Goal: Task Accomplishment & Management: Manage account settings

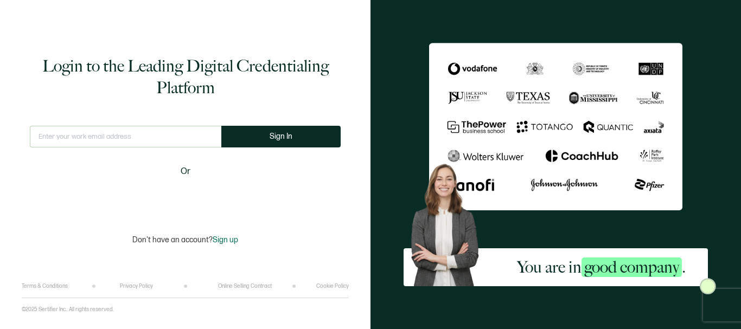
click at [69, 140] on input "text" at bounding box center [125, 137] width 191 height 22
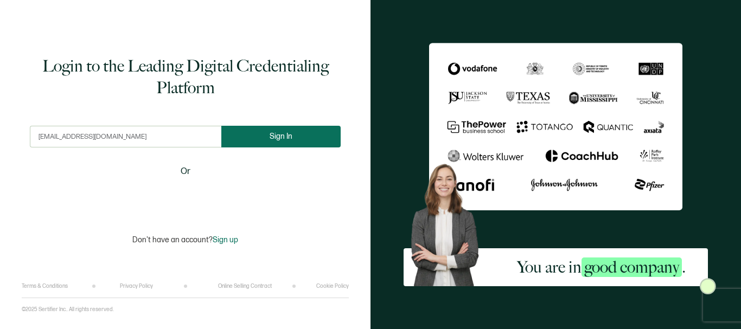
type input "[EMAIL_ADDRESS][DOMAIN_NAME]"
click at [284, 136] on span "Sign In" at bounding box center [281, 136] width 23 height 8
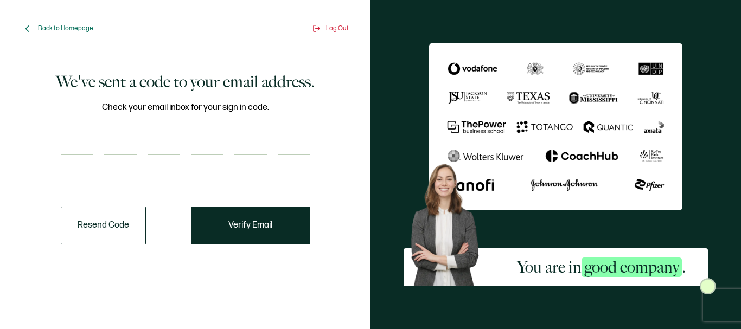
click at [68, 138] on input "number" at bounding box center [77, 144] width 33 height 22
paste input "2"
type input "2"
type input "8"
type input "1"
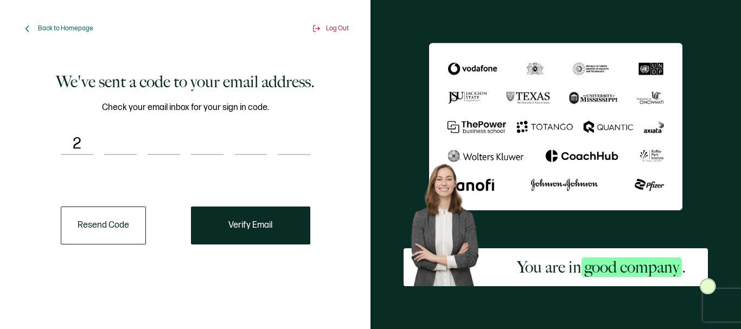
type input "8"
type input "6"
type input "7"
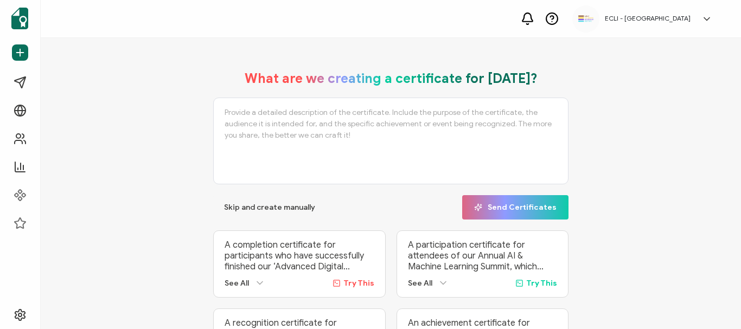
click at [241, 232] on div "A completion certificate for participants who have successfully finished our ‘A…" at bounding box center [299, 264] width 172 height 67
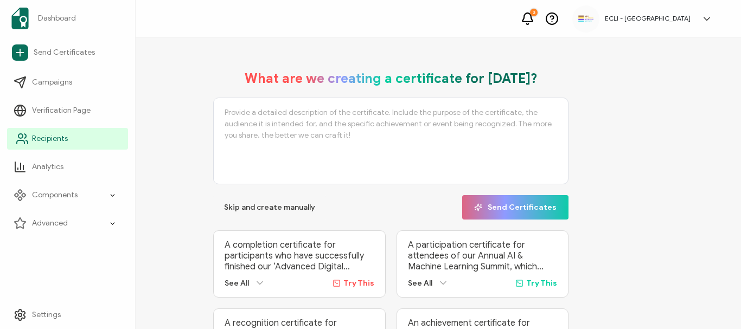
click at [40, 139] on span "Recipients" at bounding box center [50, 138] width 36 height 11
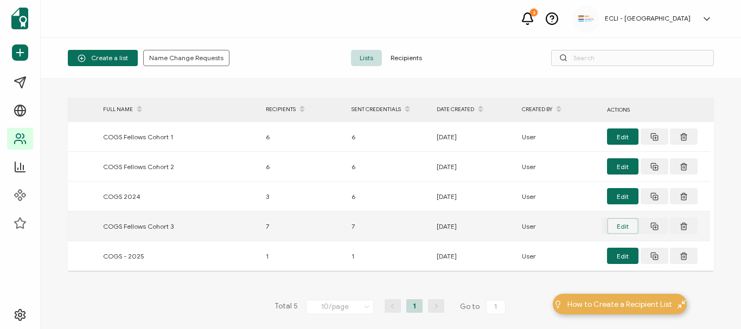
click at [623, 227] on button "Edit" at bounding box center [622, 226] width 31 height 16
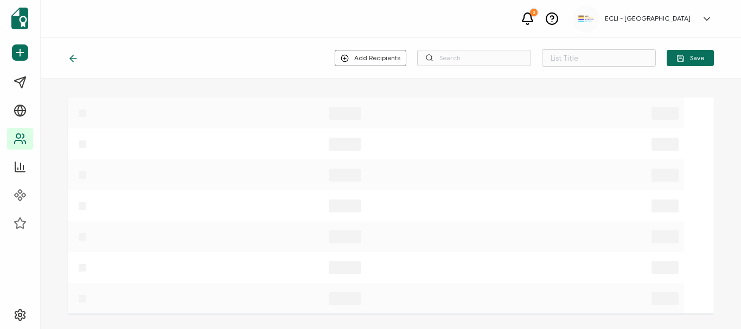
type input "COGS Fellows Cohort 3"
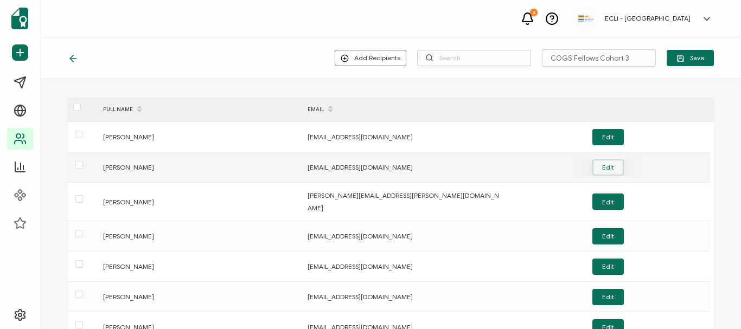
click at [609, 167] on button "Edit" at bounding box center [607, 167] width 31 height 16
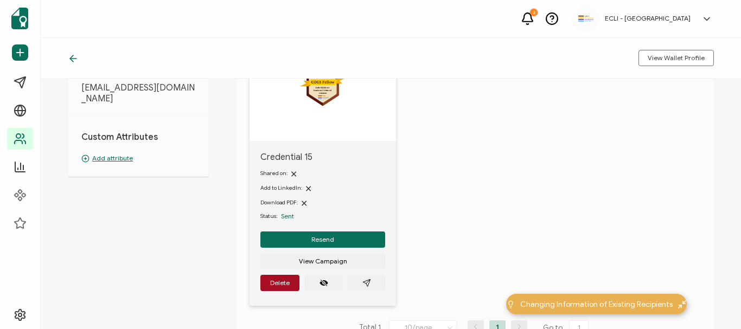
scroll to position [163, 0]
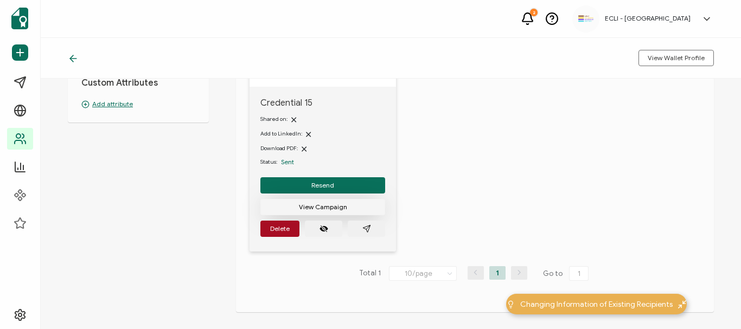
click at [330, 208] on span "View Campaign" at bounding box center [323, 207] width 48 height 7
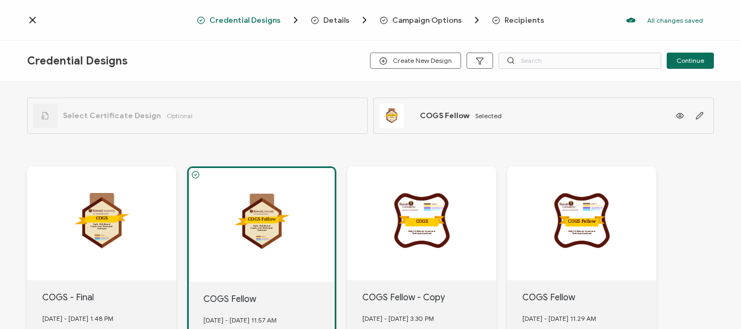
click at [435, 23] on span "Campaign Options" at bounding box center [426, 20] width 69 height 8
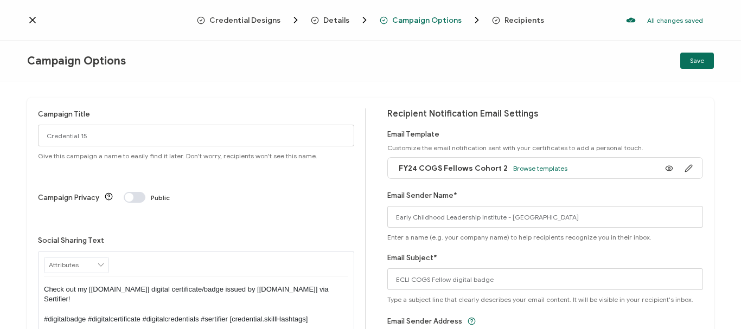
click at [30, 20] on icon at bounding box center [32, 20] width 11 height 11
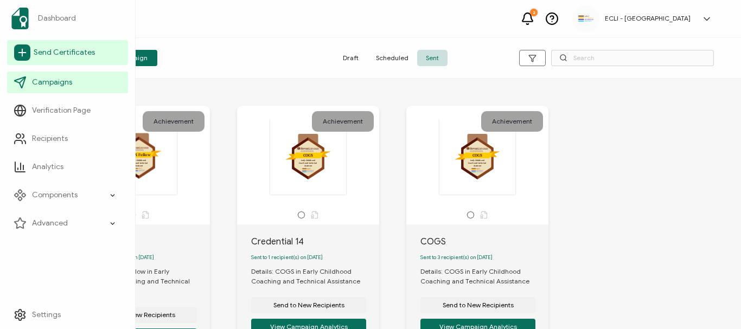
click at [56, 55] on span "Send Certificates" at bounding box center [64, 52] width 61 height 11
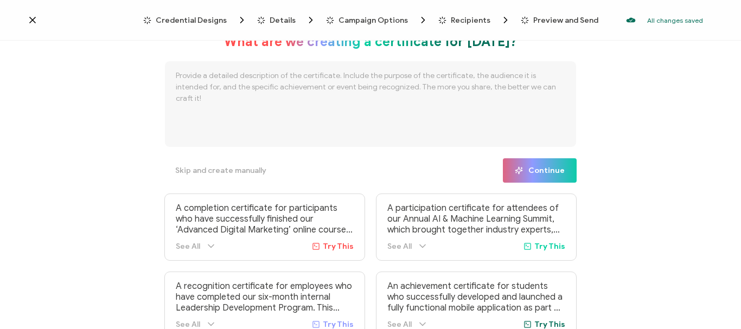
click at [31, 21] on icon at bounding box center [32, 19] width 5 height 5
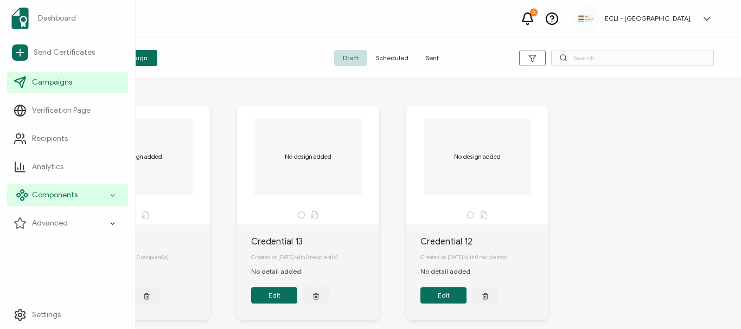
click at [112, 194] on icon at bounding box center [112, 195] width 7 height 12
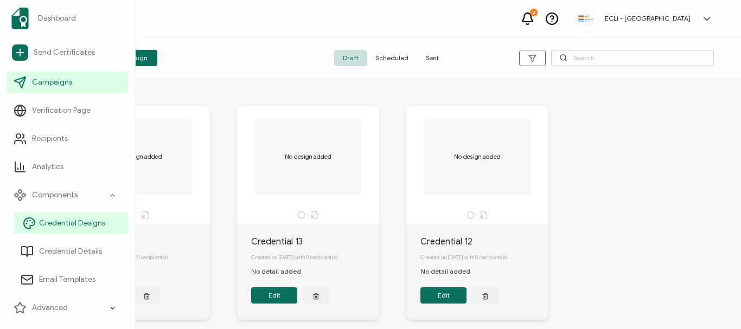
scroll to position [21, 0]
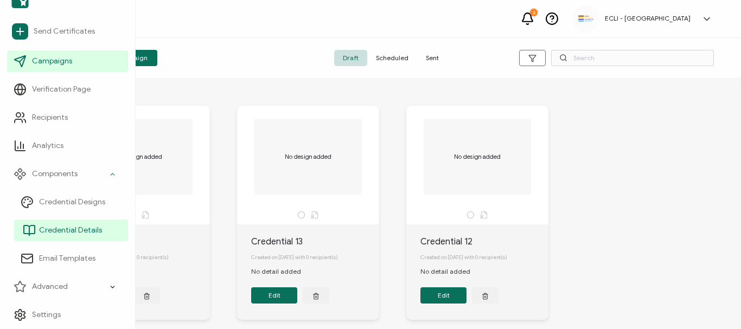
click at [79, 231] on span "Credential Details" at bounding box center [70, 230] width 63 height 11
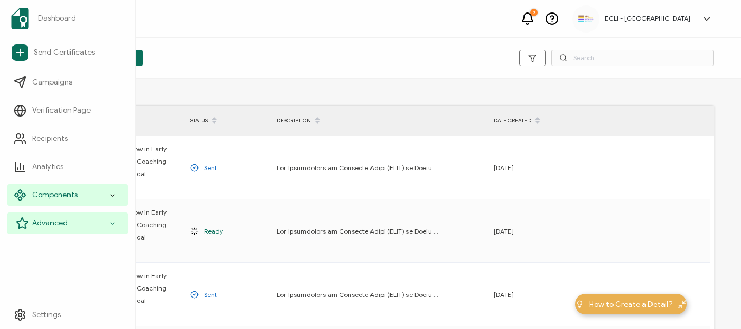
click at [117, 220] on div "Advanced" at bounding box center [67, 224] width 121 height 22
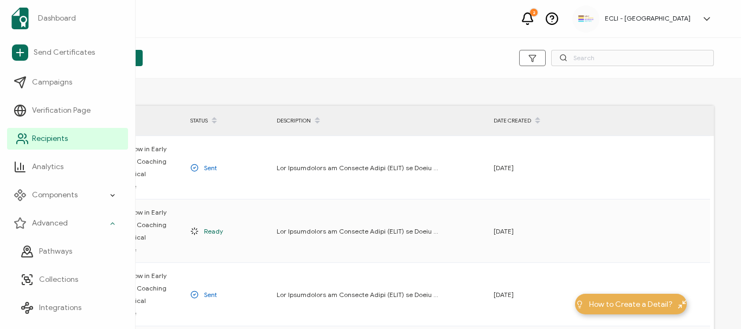
click at [56, 140] on span "Recipients" at bounding box center [50, 138] width 36 height 11
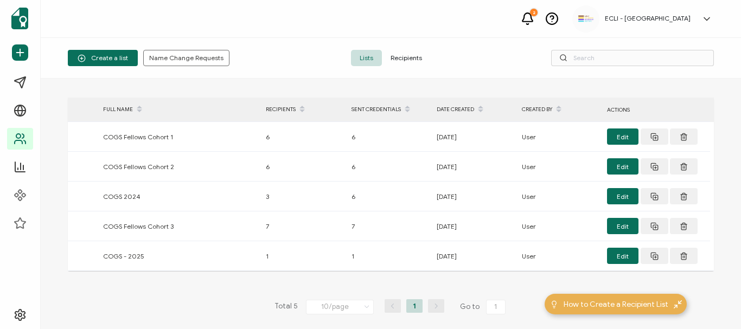
click at [409, 56] on span "Recipients" at bounding box center [406, 58] width 49 height 16
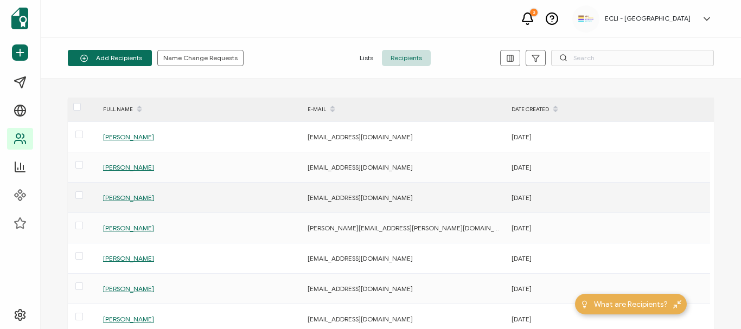
click at [124, 198] on span "[PERSON_NAME]" at bounding box center [128, 198] width 51 height 8
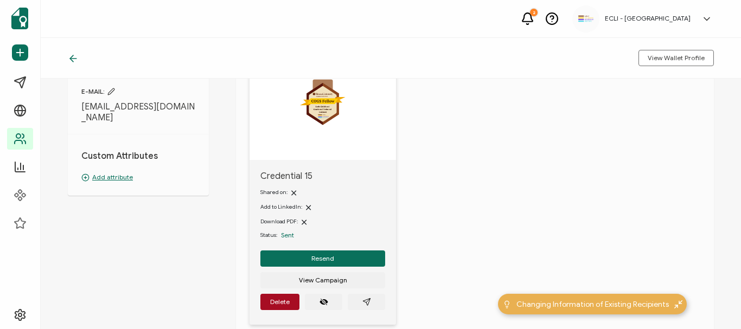
scroll to position [108, 0]
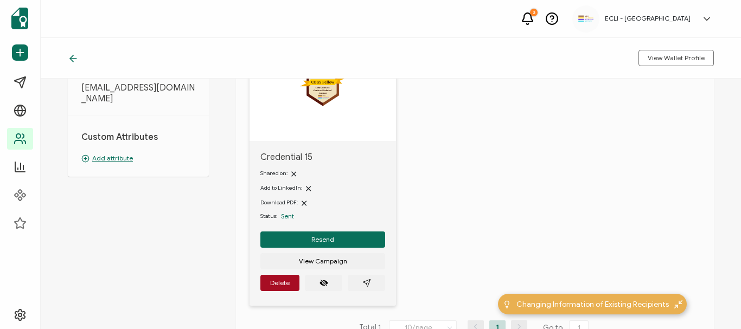
click at [288, 218] on span "Sent" at bounding box center [287, 216] width 13 height 8
click at [368, 283] on icon "paper plane outline" at bounding box center [366, 283] width 9 height 9
